Goal: Information Seeking & Learning: Learn about a topic

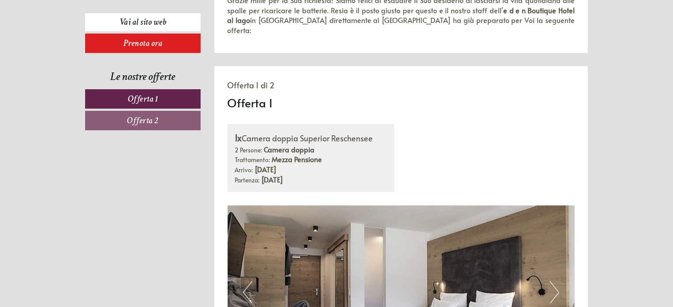
scroll to position [441, 0]
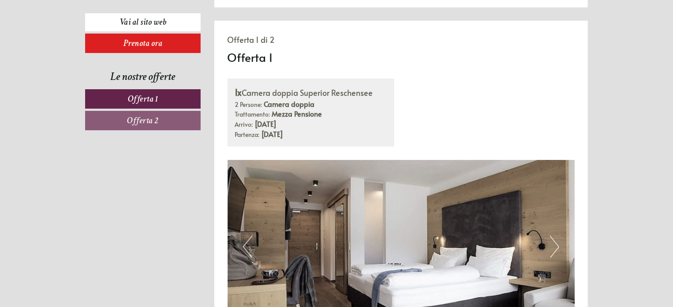
click at [161, 100] on link "Offerta 1" at bounding box center [143, 98] width 116 height 19
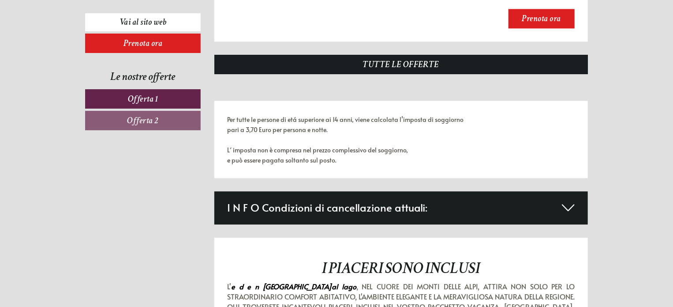
scroll to position [970, 0]
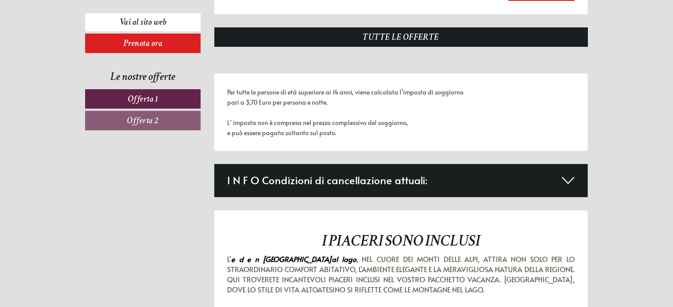
drag, startPoint x: 166, startPoint y: 109, endPoint x: 167, endPoint y: 116, distance: 6.7
click at [166, 114] on nav "Offerta 1 Offerta 2" at bounding box center [144, 109] width 118 height 41
click at [166, 118] on link "Offerta 2" at bounding box center [143, 120] width 116 height 19
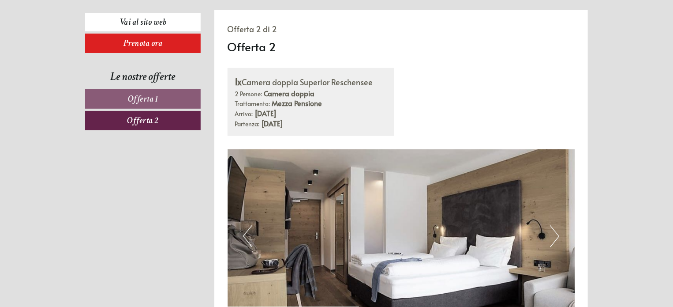
click at [156, 124] on span "Offerta 2" at bounding box center [143, 120] width 32 height 11
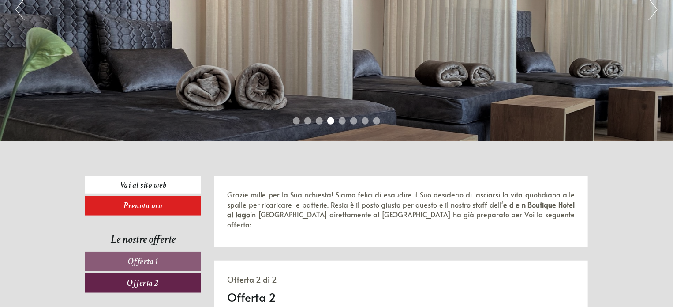
scroll to position [265, 0]
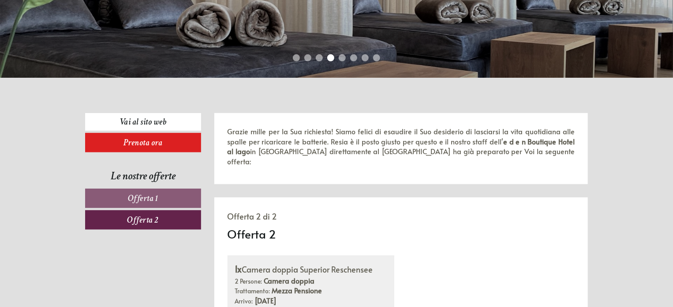
click at [122, 195] on link "Offerta 1" at bounding box center [143, 197] width 116 height 19
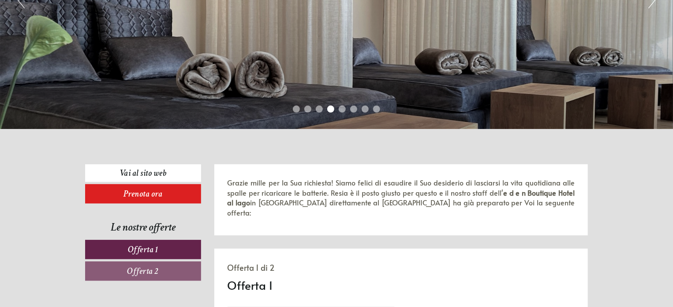
scroll to position [221, 0]
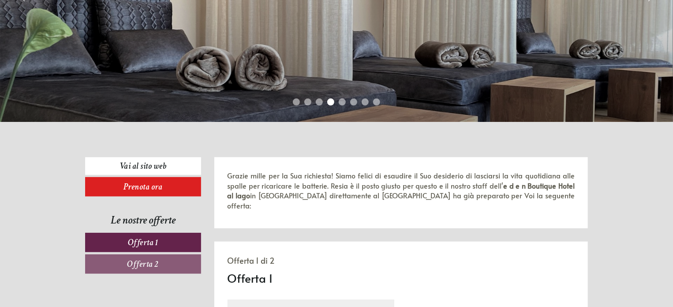
click at [295, 104] on li "1" at bounding box center [296, 101] width 7 height 7
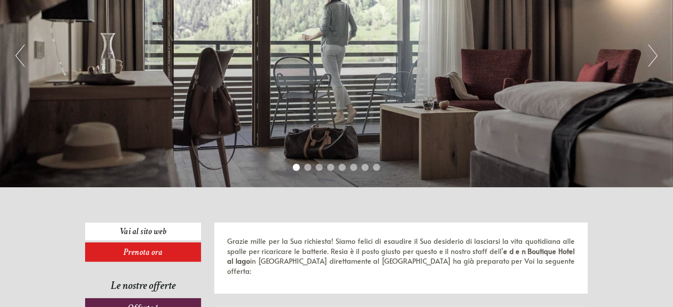
scroll to position [44, 0]
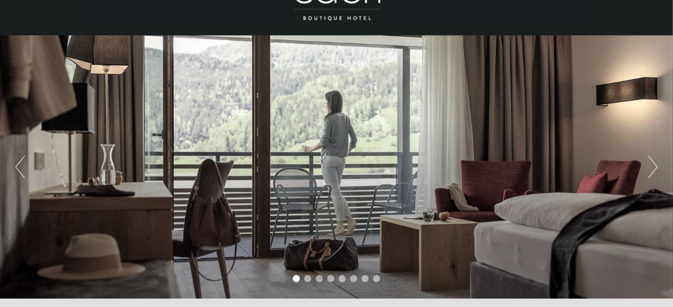
click at [306, 277] on li "2" at bounding box center [307, 278] width 7 height 7
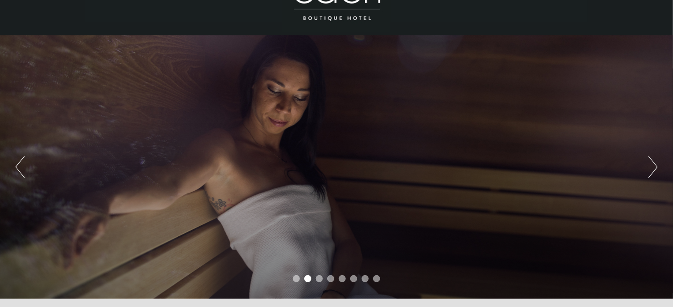
click at [321, 277] on li "3" at bounding box center [319, 278] width 7 height 7
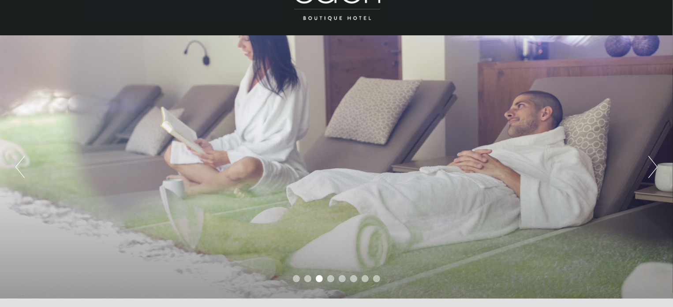
click at [332, 277] on li "4" at bounding box center [330, 278] width 7 height 7
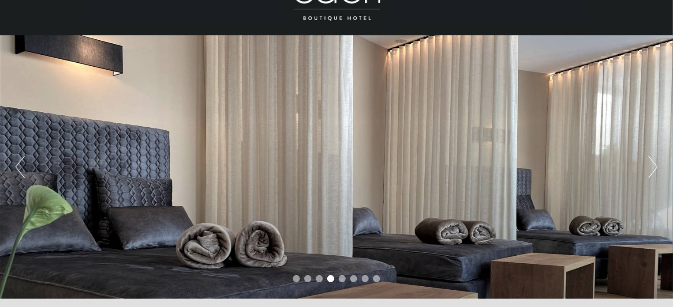
click at [339, 278] on li "5" at bounding box center [342, 278] width 7 height 7
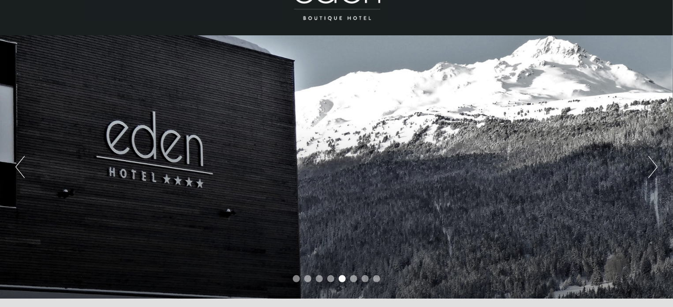
click at [353, 277] on li "6" at bounding box center [353, 278] width 7 height 7
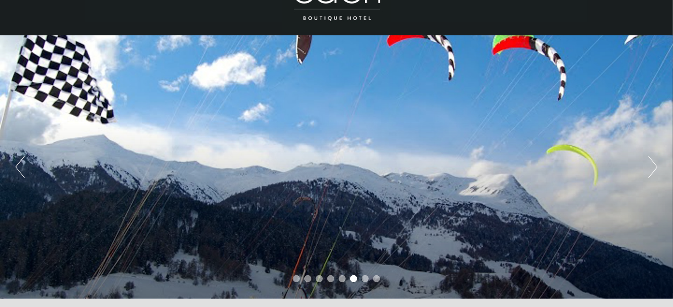
click at [365, 278] on li "7" at bounding box center [365, 278] width 7 height 7
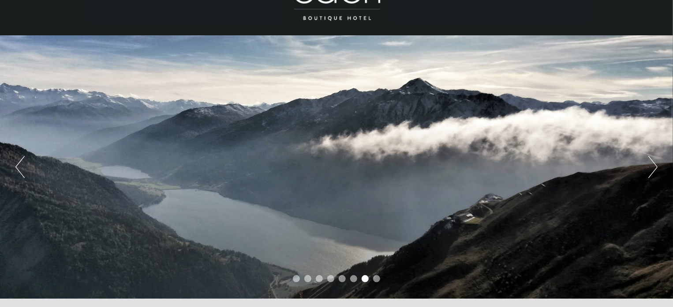
click at [375, 277] on li "8" at bounding box center [376, 278] width 7 height 7
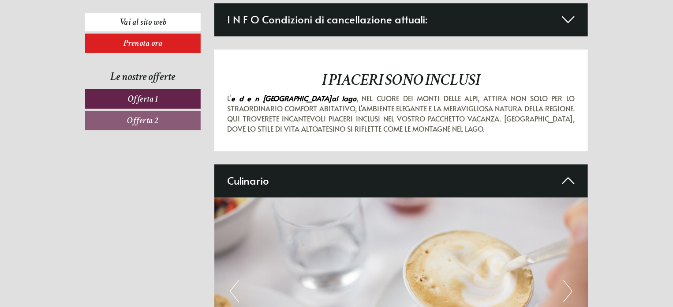
scroll to position [1117, 0]
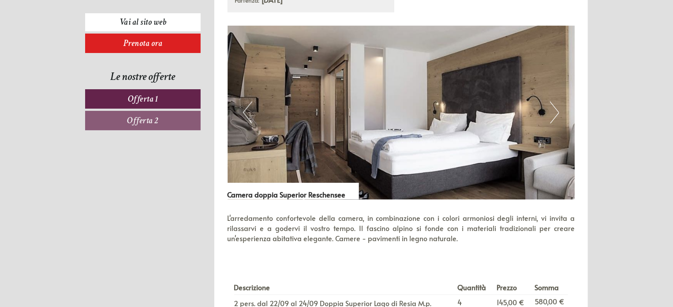
scroll to position [573, 0]
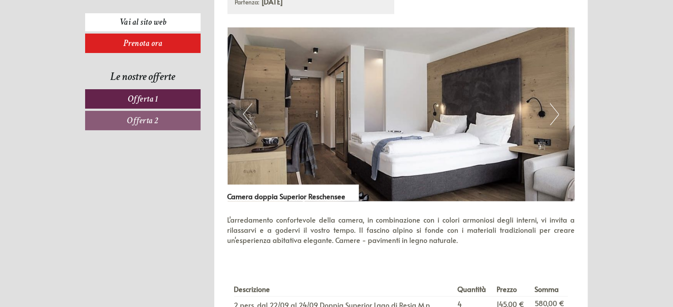
click at [553, 103] on button "Next" at bounding box center [554, 114] width 9 height 22
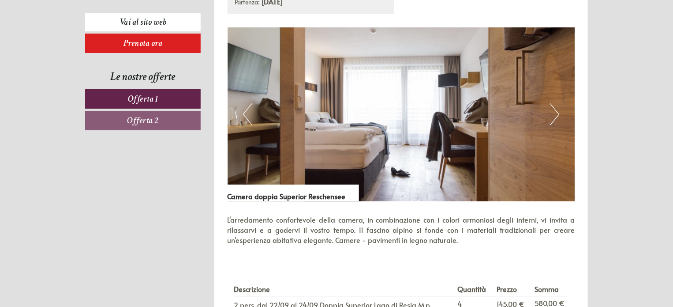
click at [557, 103] on button "Next" at bounding box center [554, 114] width 9 height 22
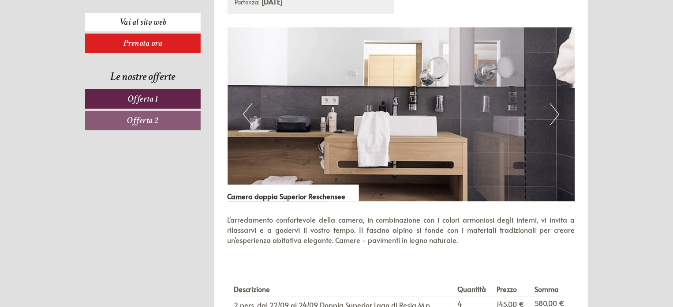
click at [555, 103] on button "Next" at bounding box center [554, 114] width 9 height 22
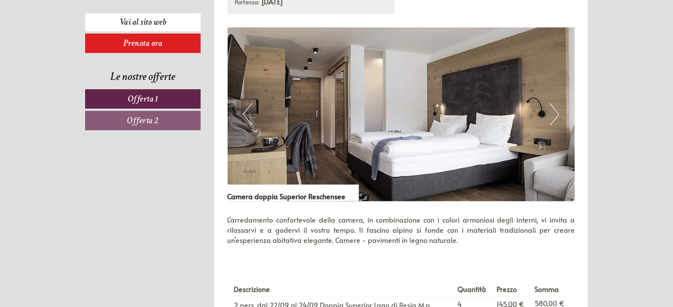
click at [555, 103] on button "Next" at bounding box center [554, 114] width 9 height 22
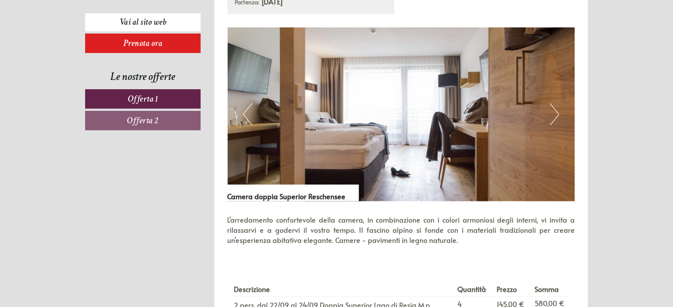
click at [555, 103] on button "Next" at bounding box center [554, 114] width 9 height 22
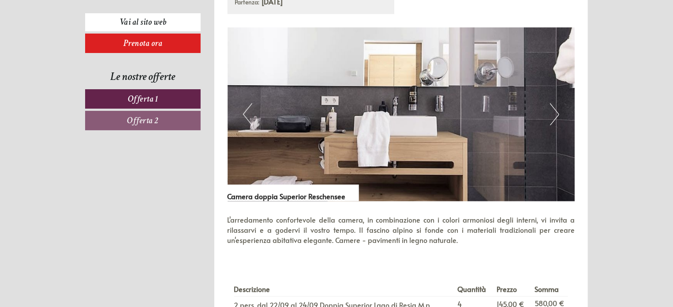
click at [555, 103] on button "Next" at bounding box center [554, 114] width 9 height 22
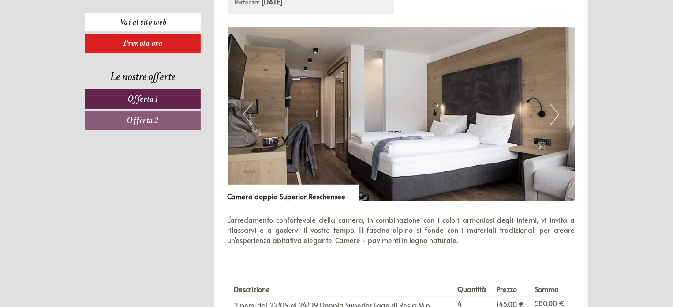
click at [555, 103] on button "Next" at bounding box center [554, 114] width 9 height 22
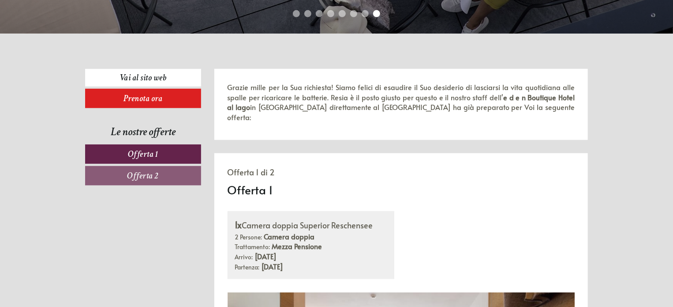
scroll to position [309, 0]
